Goal: Task Accomplishment & Management: Use online tool/utility

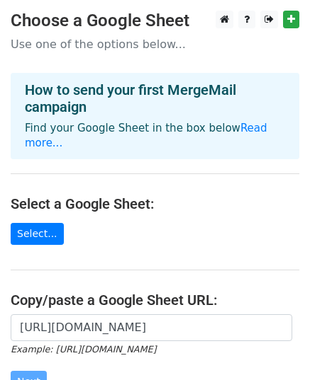
scroll to position [184, 0]
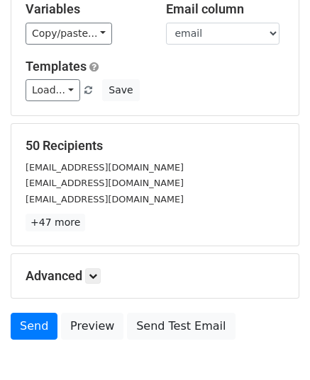
scroll to position [223, 0]
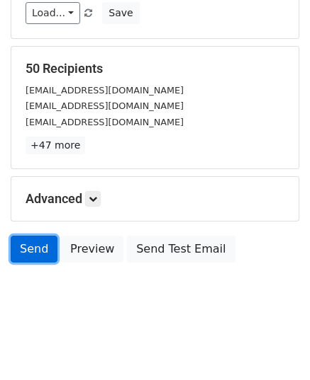
click at [26, 246] on link "Send" at bounding box center [34, 249] width 47 height 27
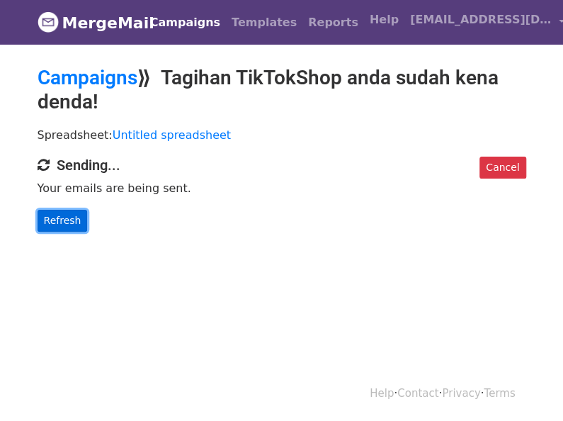
click at [64, 215] on link "Refresh" at bounding box center [63, 221] width 50 height 22
click at [52, 215] on link "Refresh" at bounding box center [63, 221] width 50 height 22
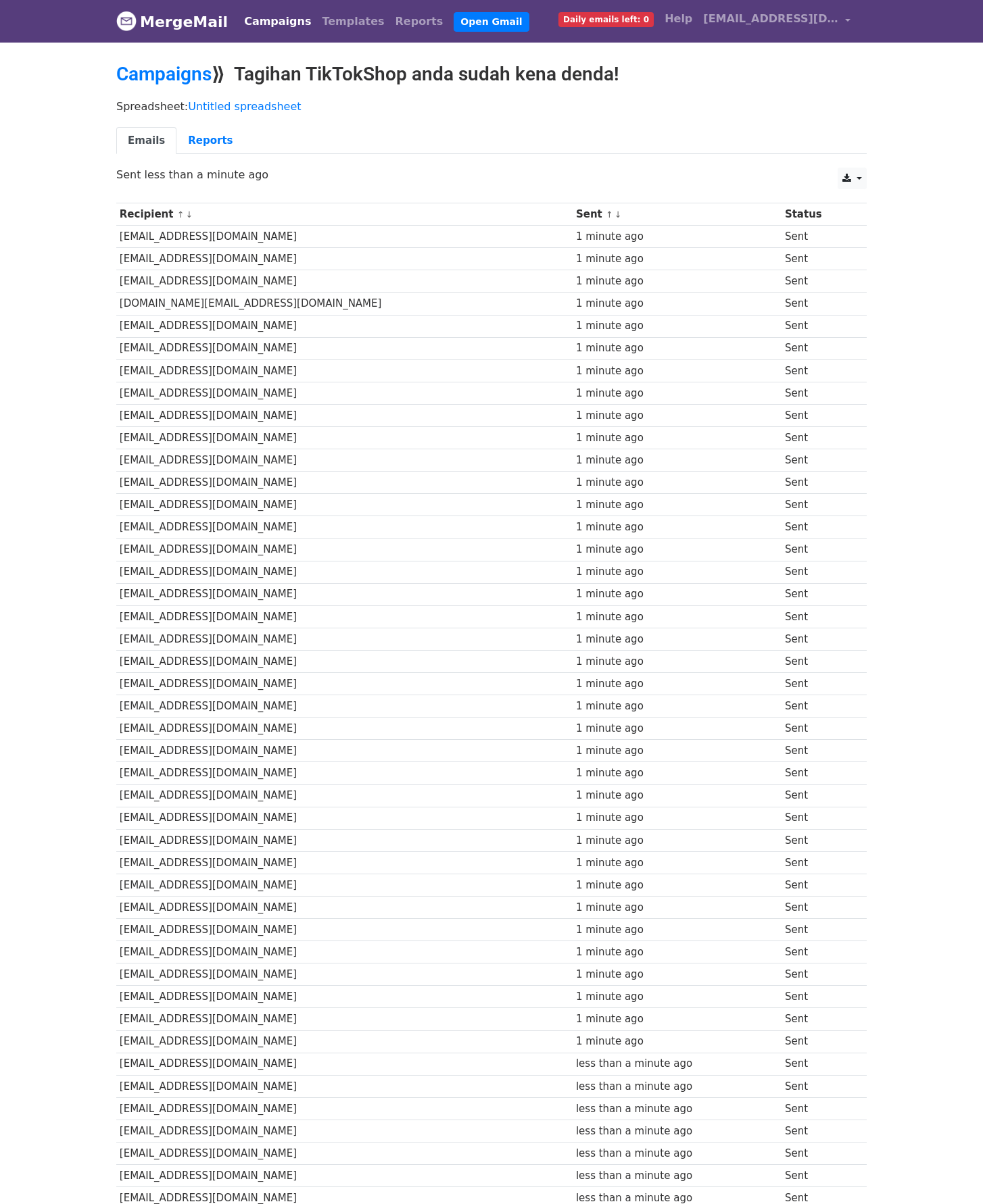
drag, startPoint x: 199, startPoint y: 184, endPoint x: 599, endPoint y: 553, distance: 544.2
click at [537, 401] on td "1 minute ago" at bounding box center [677, 550] width 209 height 22
